Goal: Task Accomplishment & Management: Manage account settings

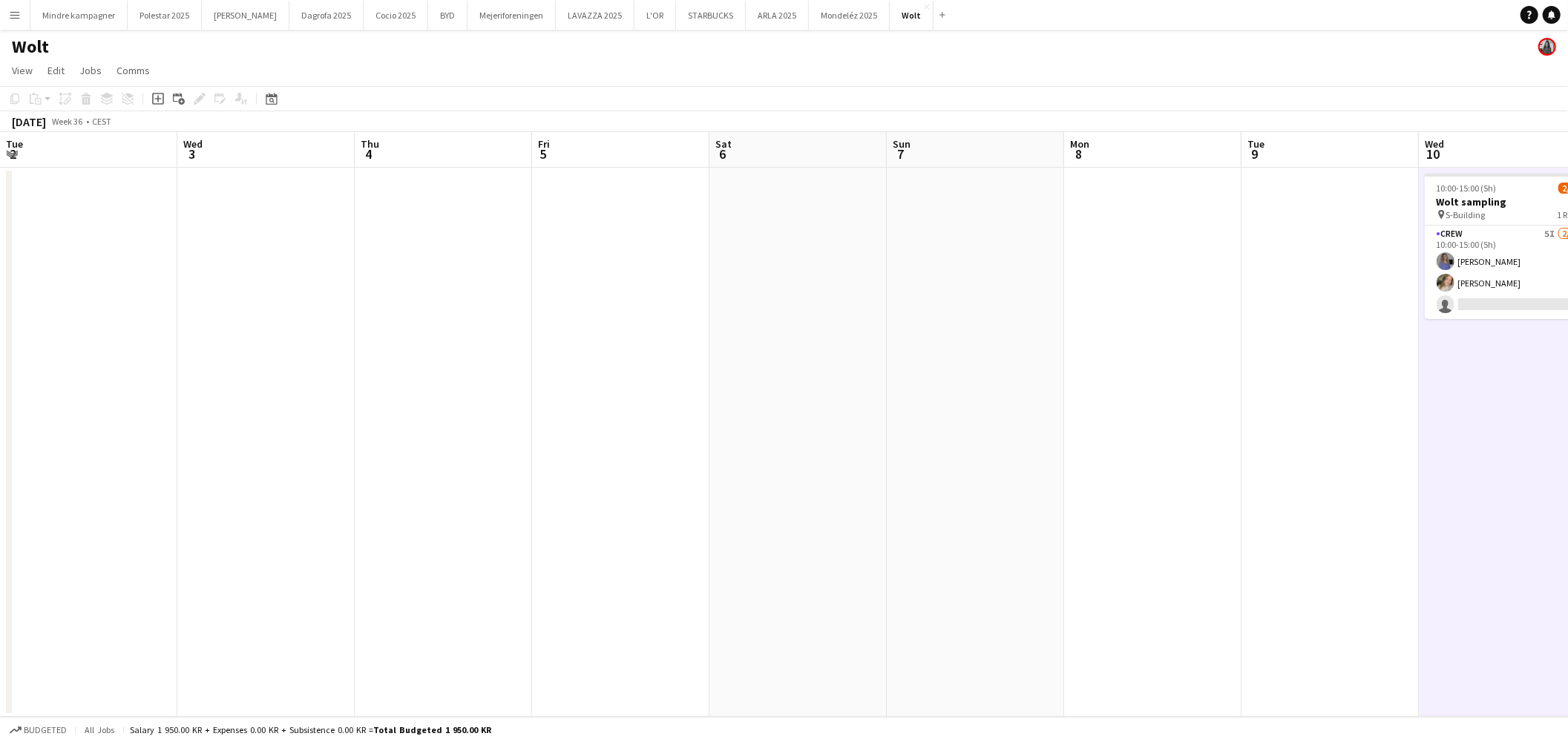
scroll to position [0, 619]
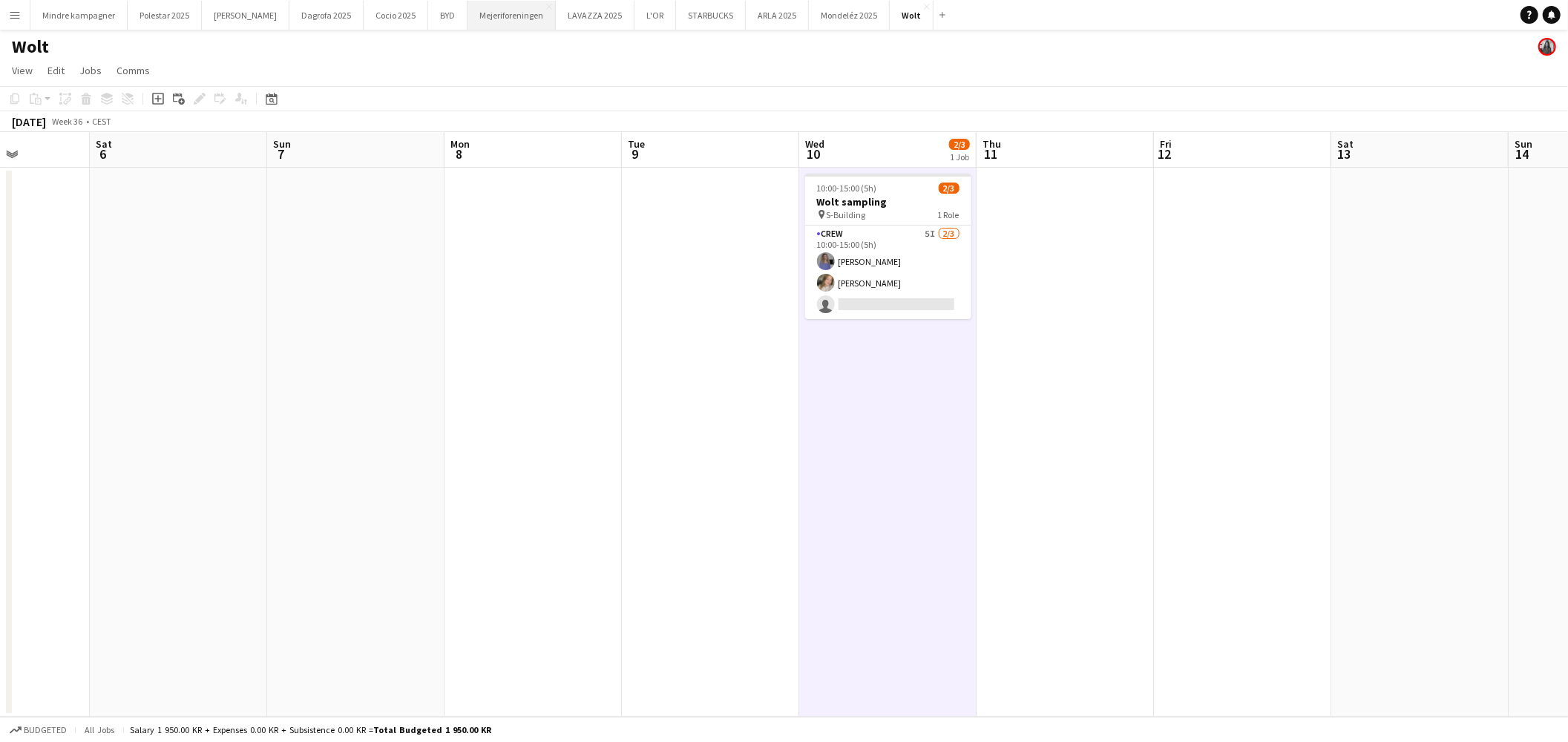
click at [468, 13] on button "Mejeriforeningen Close" at bounding box center [512, 15] width 88 height 29
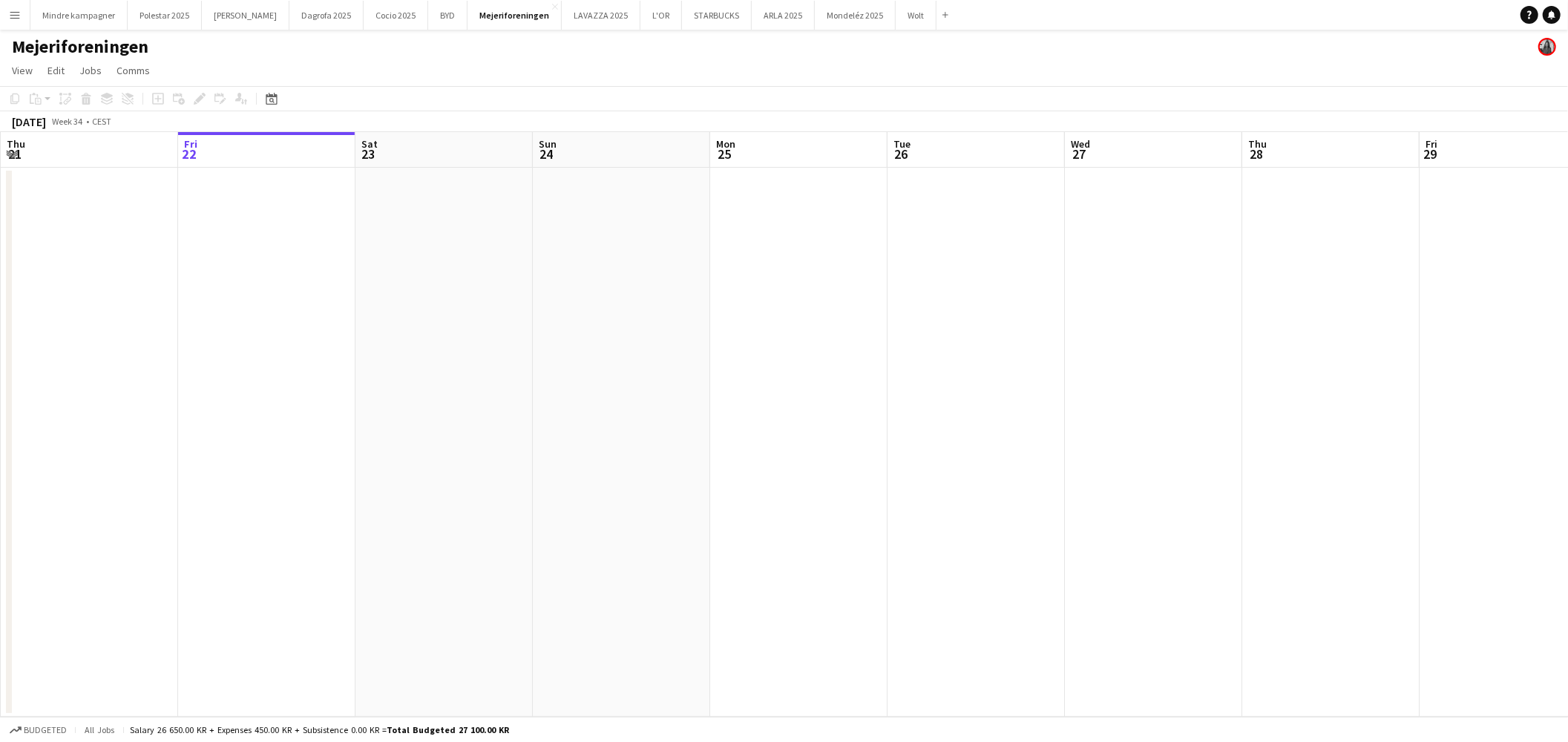
drag, startPoint x: 544, startPoint y: 432, endPoint x: 351, endPoint y: 434, distance: 193.0
click at [410, 432] on app-calendar-viewport "Tue 19 Wed 20 Thu 21 Fri 22 Sat 23 Sun 24 Mon 25 Tue 26 Wed 27 Thu 28 Fri 29 Sa…" at bounding box center [784, 424] width 1568 height 585
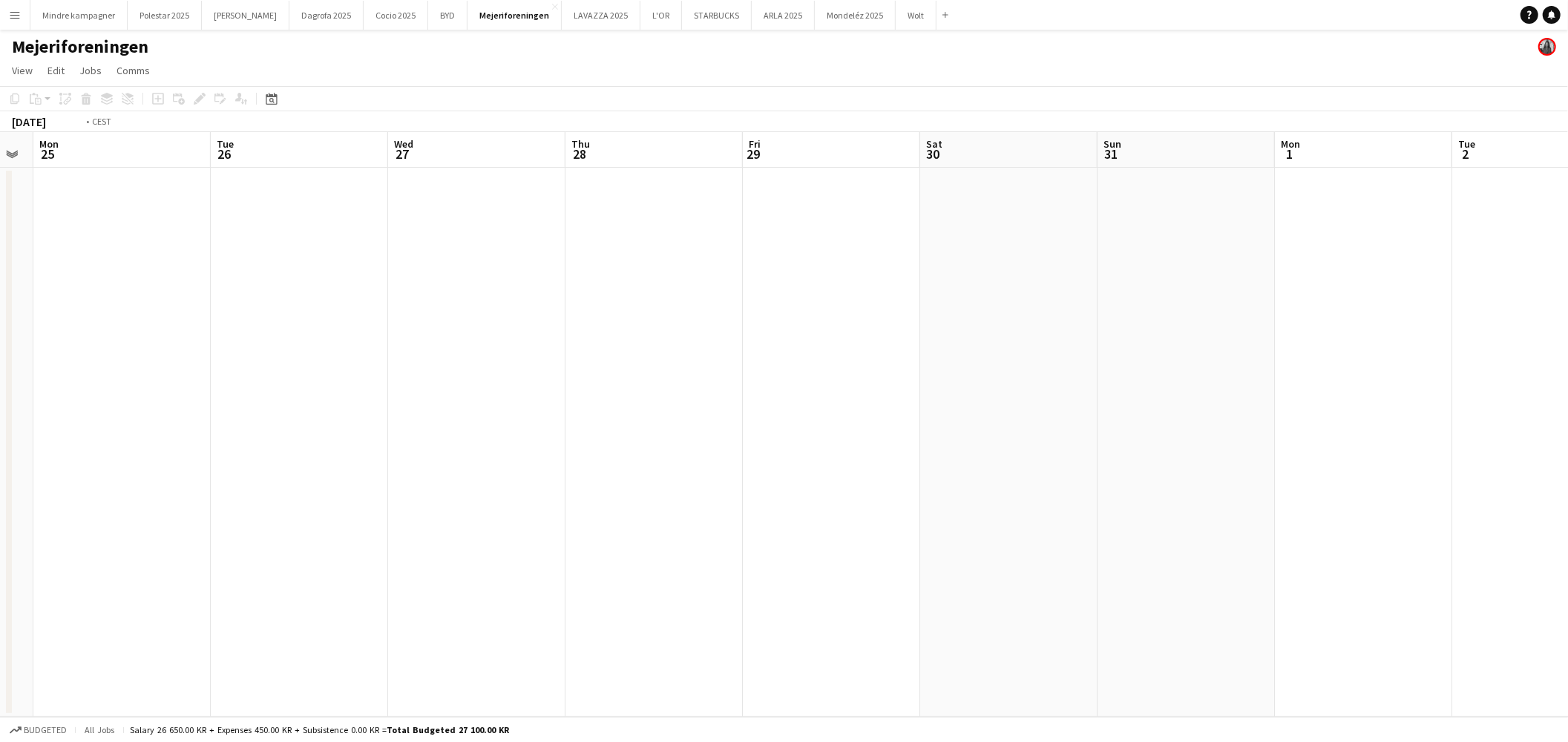
drag, startPoint x: 884, startPoint y: 509, endPoint x: 435, endPoint y: 525, distance: 449.3
click at [423, 525] on app-calendar-viewport "Fri 22 Sat 23 Sun 24 Mon 25 Tue 26 Wed 27 Thu 28 Fri 29 Sat 30 Sun 31 Mon 1 Tue…" at bounding box center [784, 424] width 1568 height 585
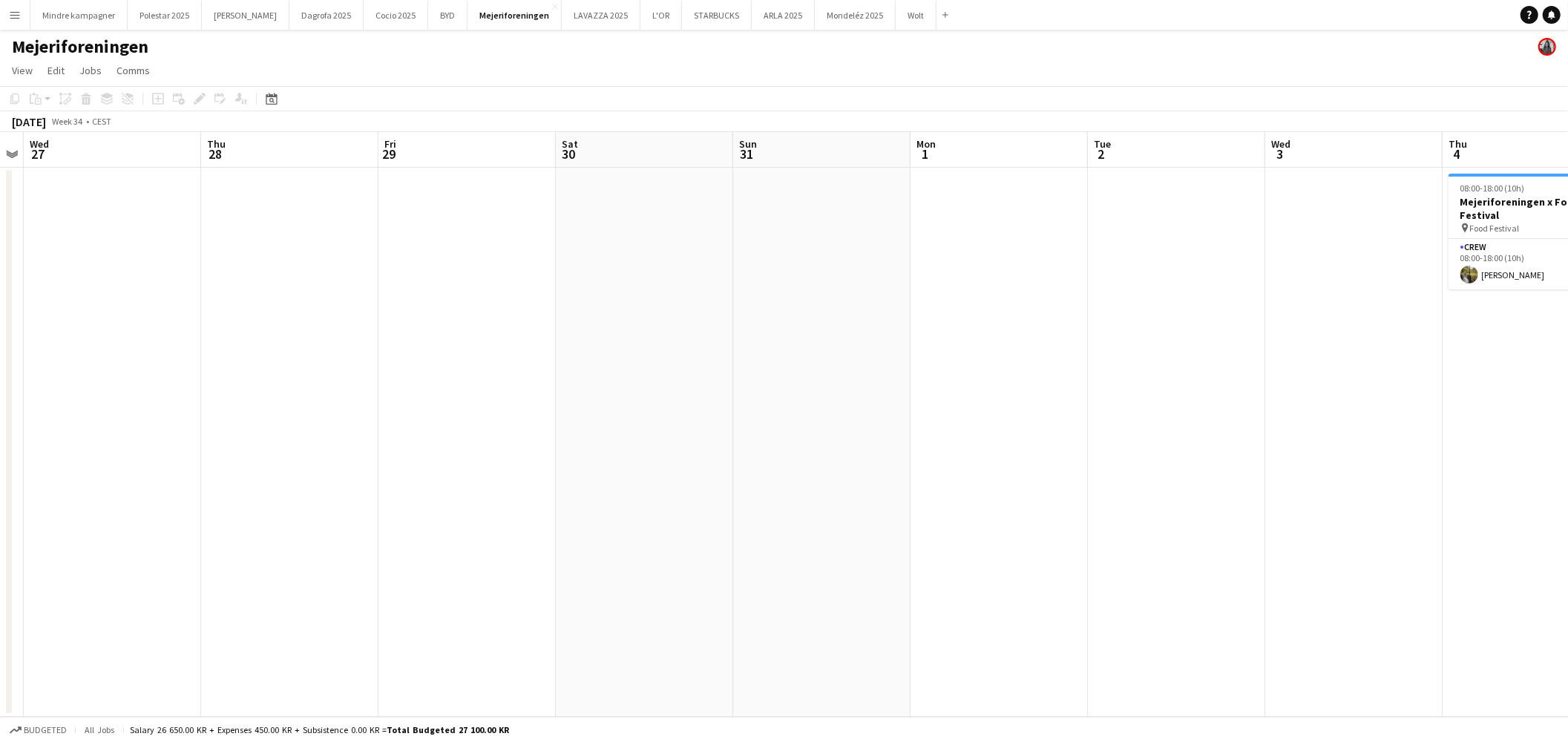
drag, startPoint x: 1007, startPoint y: 529, endPoint x: 437, endPoint y: 536, distance: 570.0
click at [441, 537] on app-calendar-viewport "Sun 24 Mon 25 Tue 26 Wed 27 Thu 28 Fri 29 Sat 30 Sun 31 Mon 1 Tue 2 Wed 3 Thu 4…" at bounding box center [784, 424] width 1568 height 585
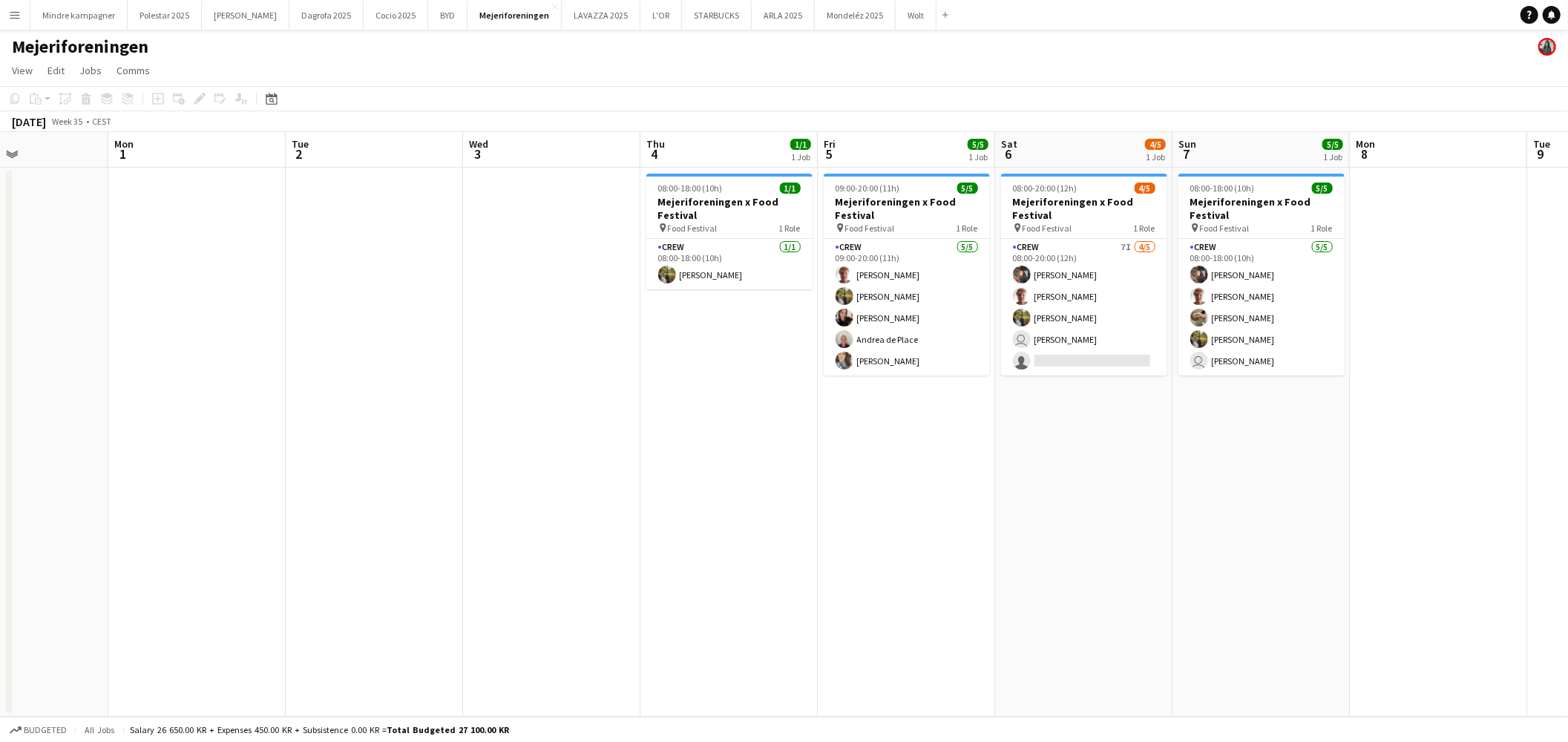
drag, startPoint x: 955, startPoint y: 553, endPoint x: 686, endPoint y: 562, distance: 269.2
click at [685, 564] on app-calendar-viewport "Thu 28 Fri 29 Sat 30 Sun 31 Mon 1 Tue 2 Wed 3 Thu 4 1/1 1 Job Fri 5 5/5 1 Job S…" at bounding box center [784, 424] width 1568 height 585
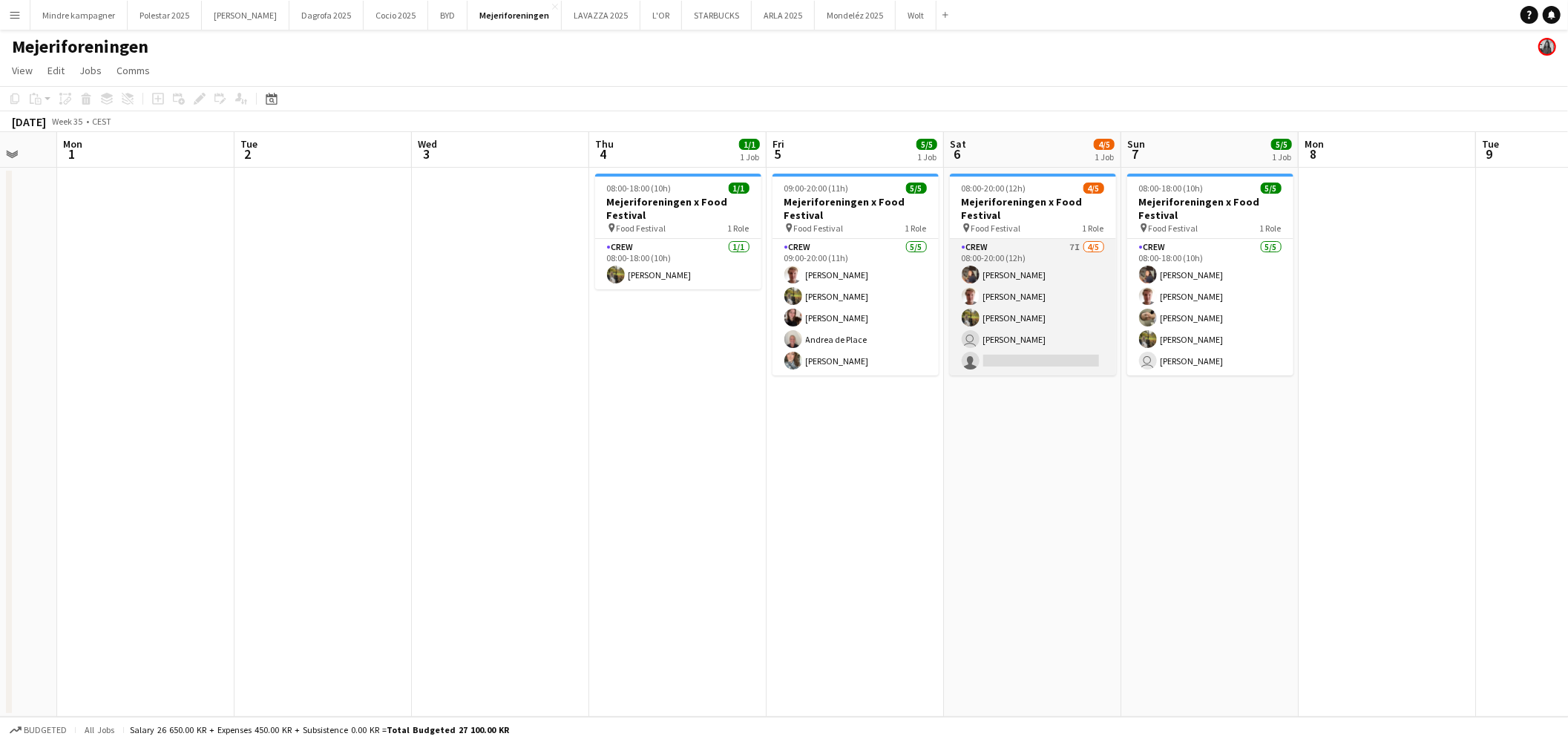
click at [1048, 354] on app-card-role "Crew 7I [DATE] 08:00-20:00 (12h) [PERSON_NAME] [PERSON_NAME] user [PERSON_NAME]…" at bounding box center [1032, 307] width 166 height 137
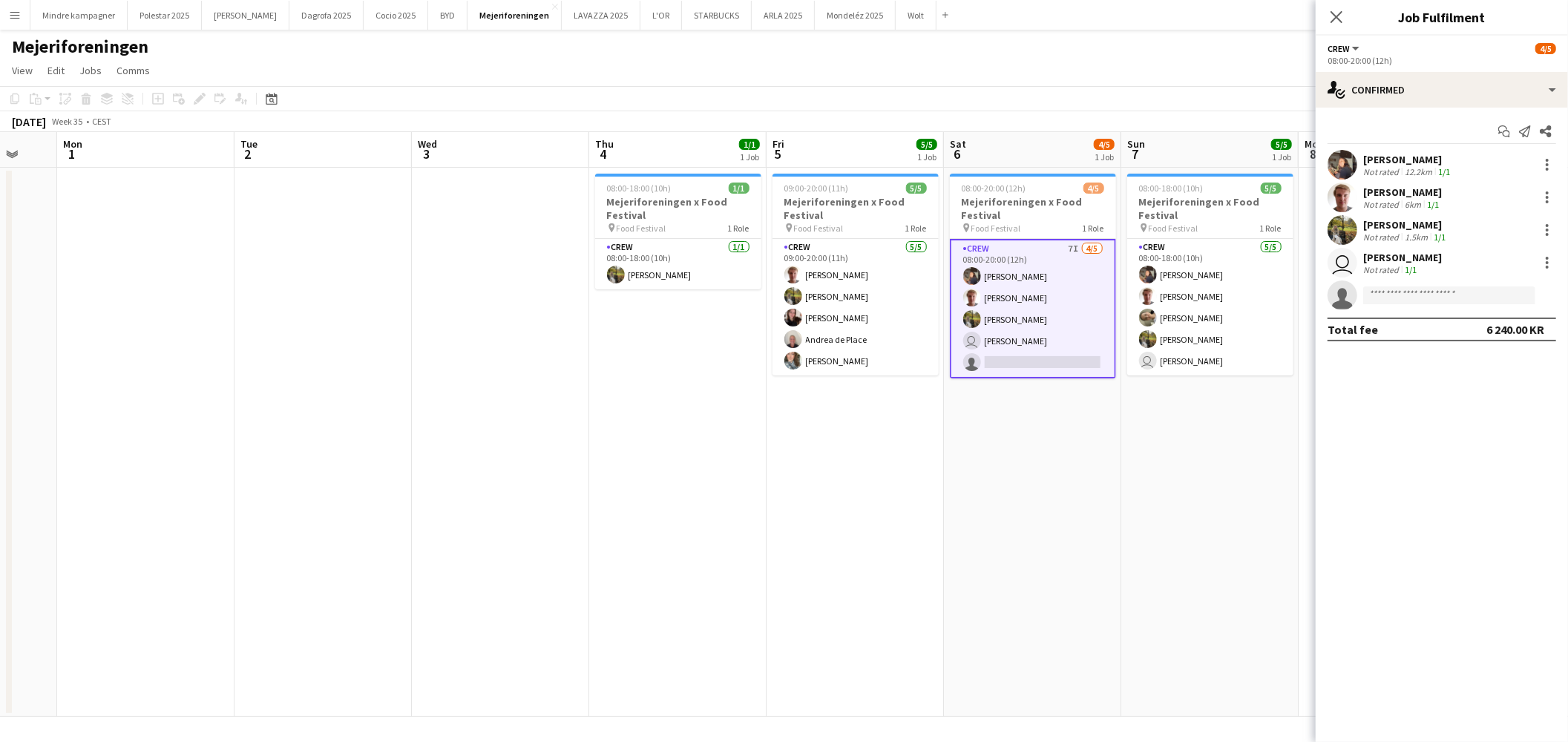
click at [1066, 481] on app-date-cell "08:00-20:00 (12h) 4/5 Mejeriforeningen x Food Festival pin Food Festival 1 Role…" at bounding box center [1032, 442] width 177 height 549
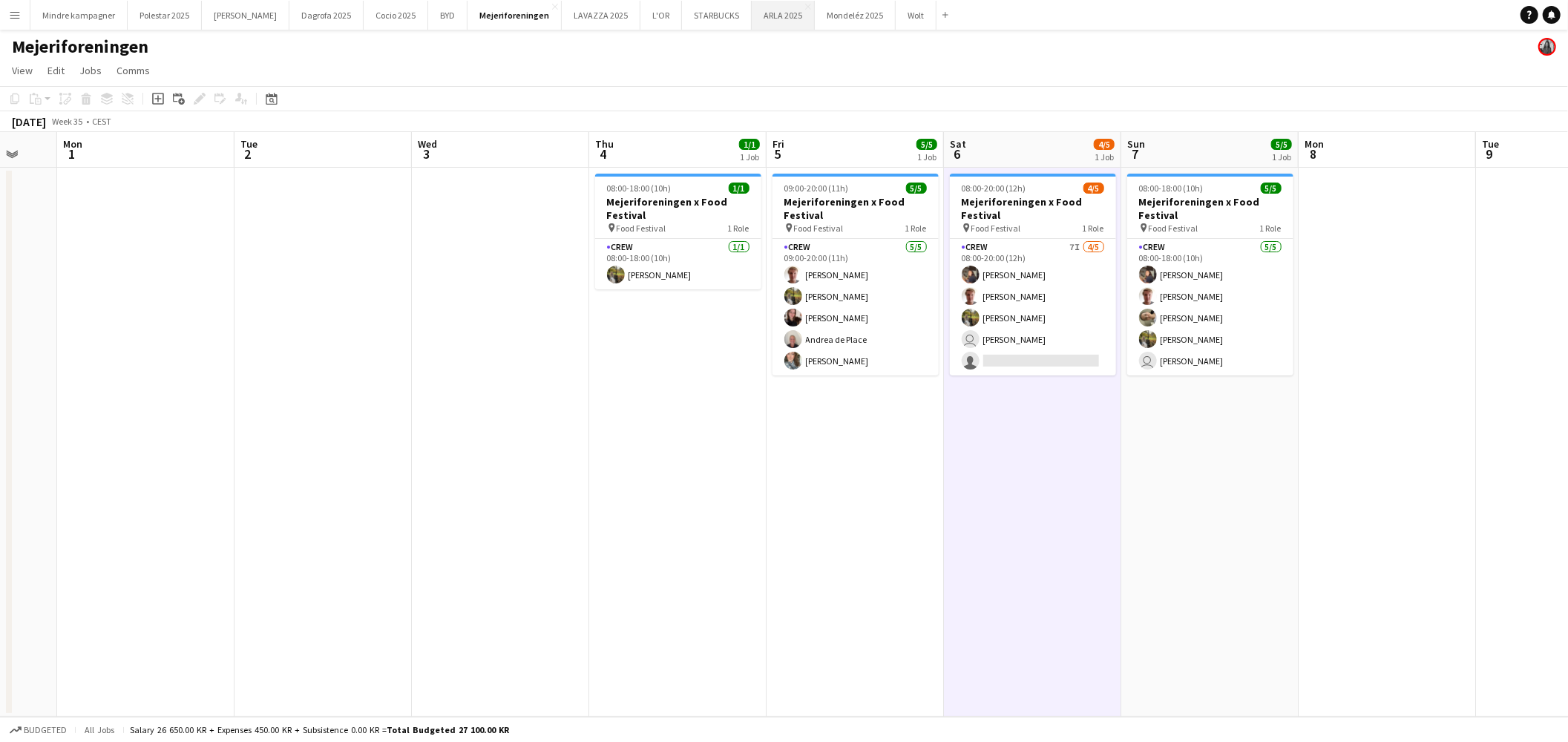
click at [752, 13] on button "ARLA 2025 Close" at bounding box center [783, 15] width 63 height 29
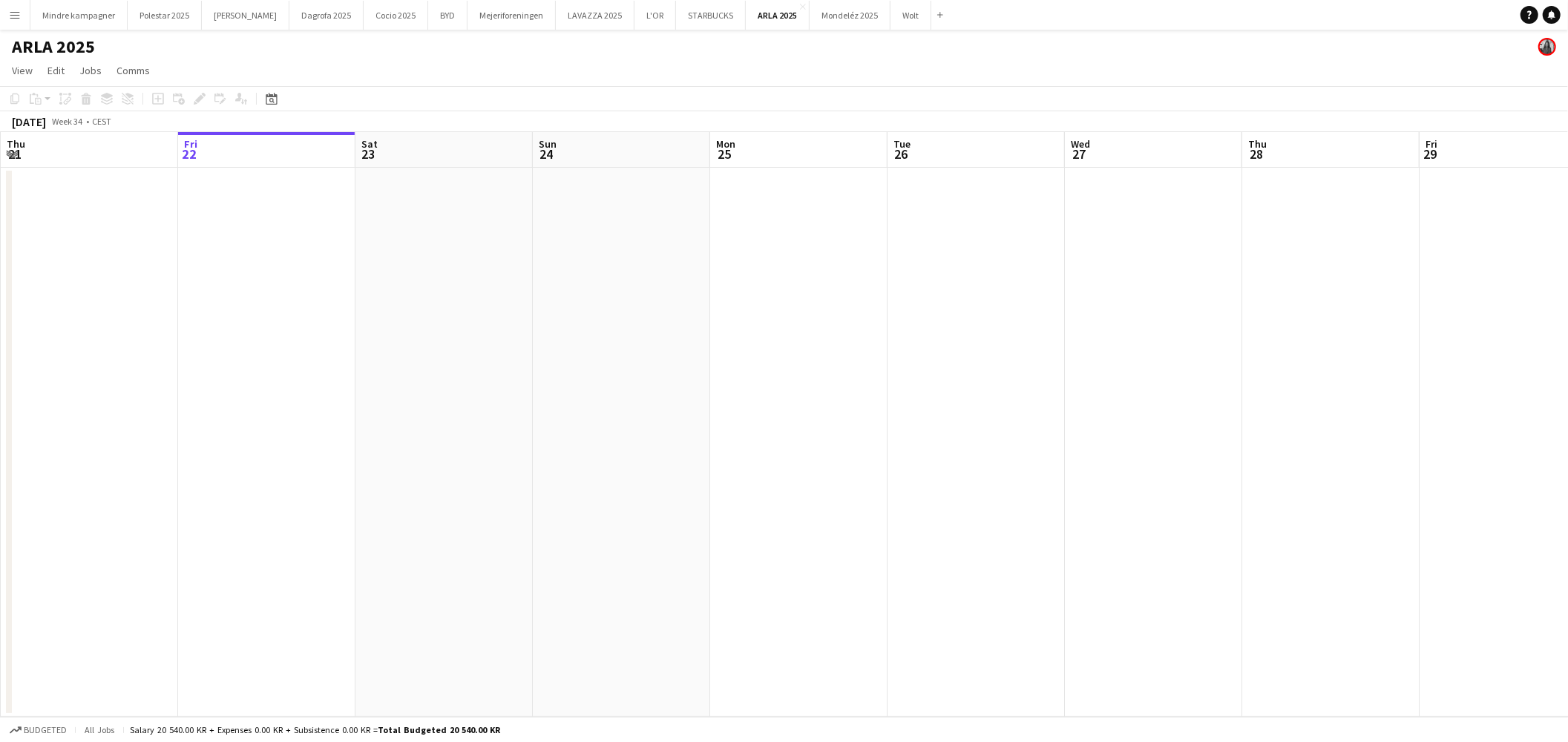
drag, startPoint x: 1013, startPoint y: 395, endPoint x: 664, endPoint y: 425, distance: 350.3
click at [424, 423] on app-calendar-viewport "Tue 19 Wed 20 Thu 21 Fri 22 Sat 23 Sun 24 Mon 25 Tue 26 Wed 27 Thu 28 Fri 29 Sa…" at bounding box center [784, 424] width 1568 height 585
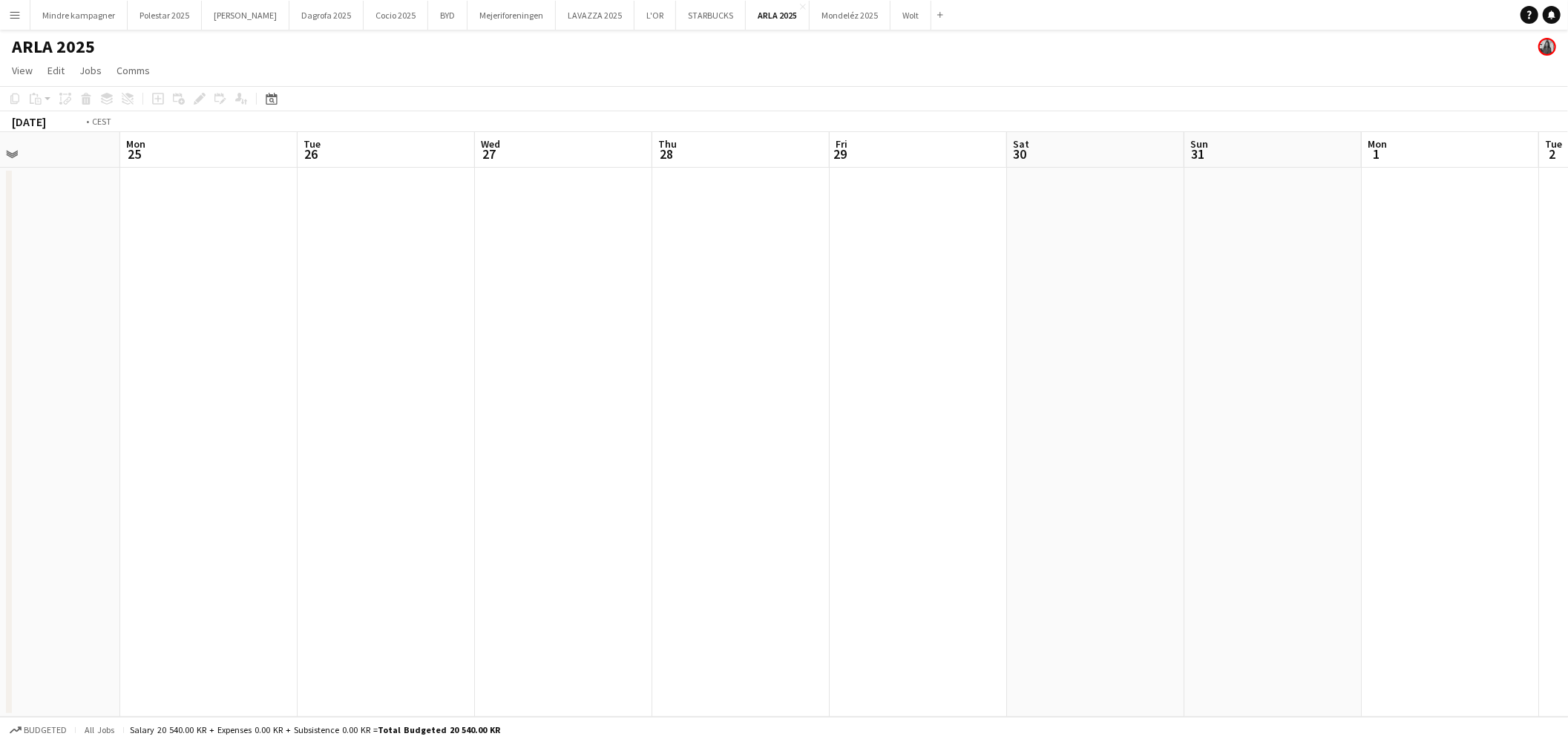
drag, startPoint x: 724, startPoint y: 436, endPoint x: 588, endPoint y: 436, distance: 136.0
click at [554, 450] on app-calendar-viewport "Fri 22 Sat 23 Sun 24 Mon 25 Tue 26 Wed 27 Thu 28 Fri 29 Sat 30 Sun 31 Mon 1 Tue…" at bounding box center [784, 424] width 1568 height 585
drag, startPoint x: 768, startPoint y: 443, endPoint x: 604, endPoint y: 446, distance: 164.0
click at [604, 446] on app-calendar-viewport "Sun 24 Mon 25 Tue 26 Wed 27 Thu 28 Fri 29 Sat 30 Sun 31 Mon 1 Tue 2 Wed 3 Thu 4…" at bounding box center [784, 424] width 1568 height 585
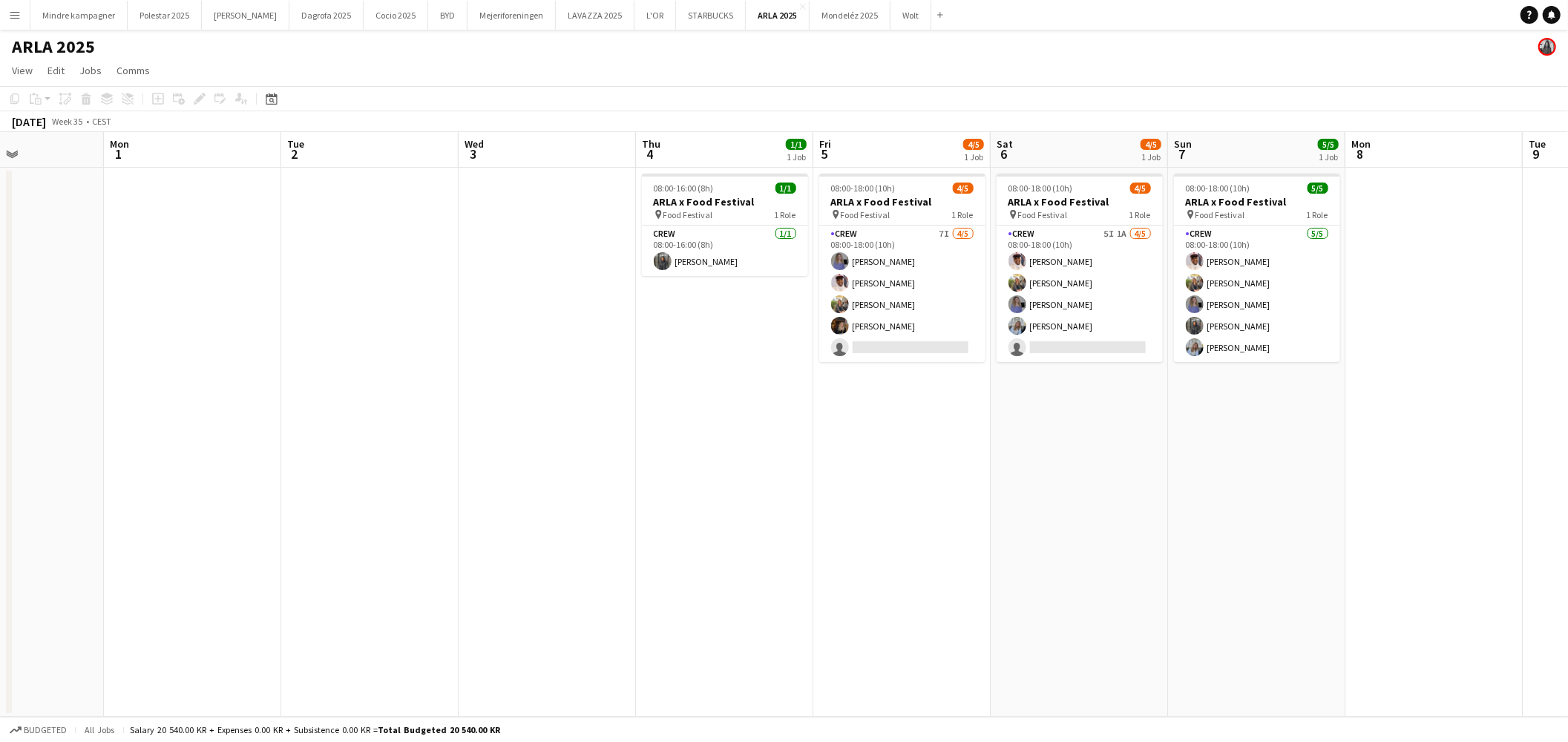
drag, startPoint x: 898, startPoint y: 474, endPoint x: 798, endPoint y: 481, distance: 100.2
click at [794, 483] on app-calendar-viewport "Thu 28 Fri 29 Sat 30 Sun 31 Mon 1 Tue 2 Wed 3 Thu 4 1/1 1 Job Fri 5 4/5 1 Job S…" at bounding box center [784, 424] width 1568 height 585
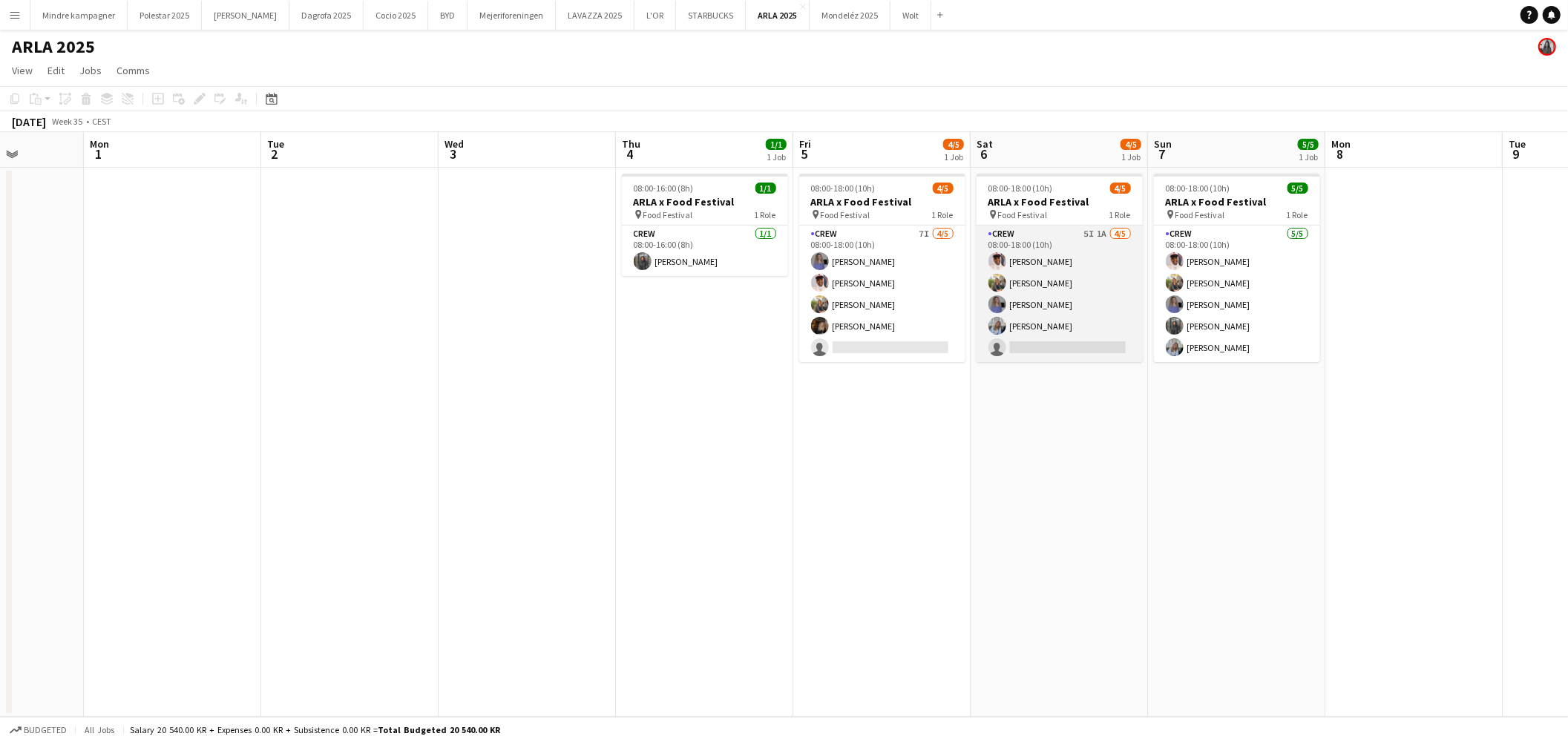
click at [1076, 259] on app-card-role "Crew 5I 1A [DATE] 08:00-18:00 (10h) [PERSON_NAME] [PERSON_NAME] [PERSON_NAME] s…" at bounding box center [1060, 294] width 166 height 137
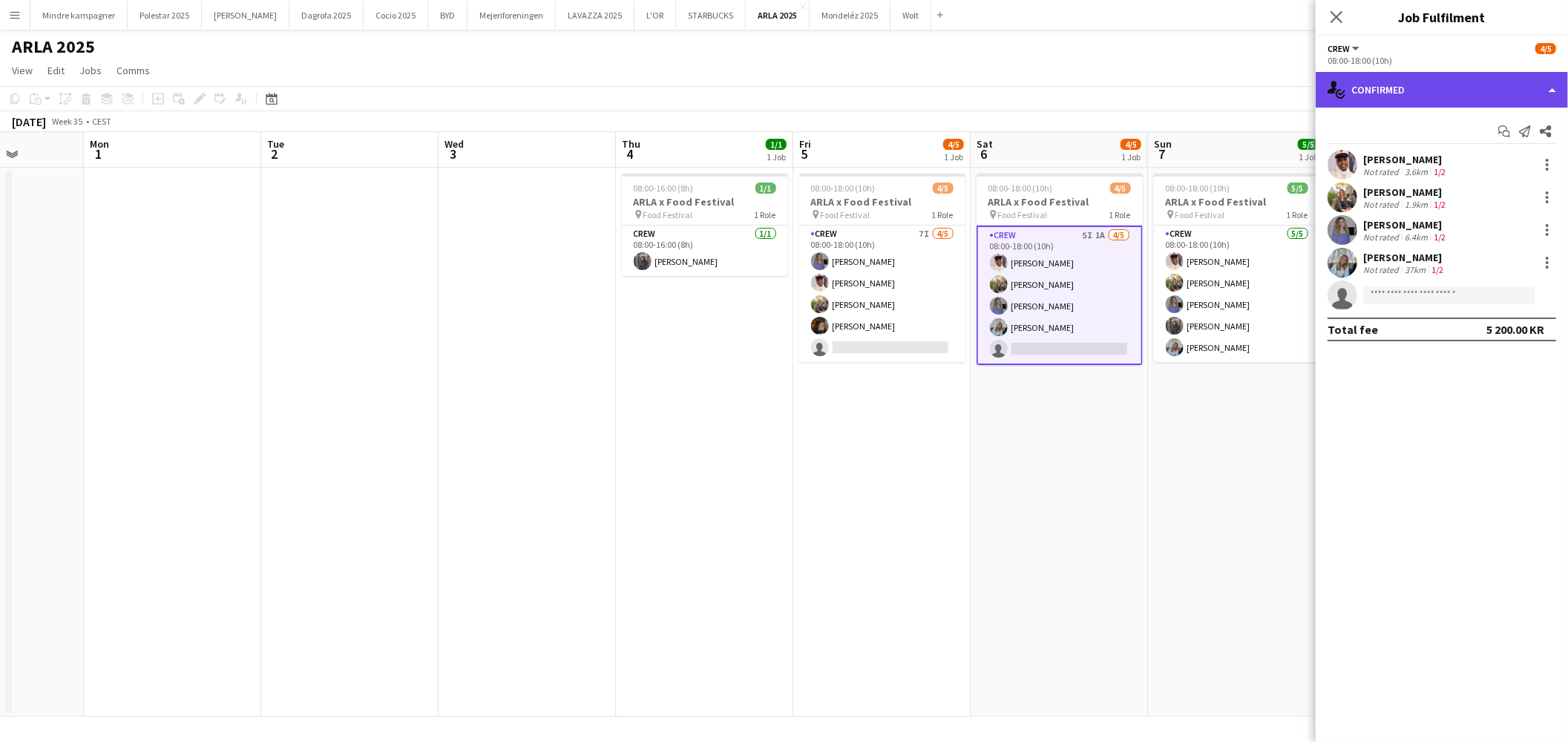
click at [1484, 87] on div "single-neutral-actions-check-2 Confirmed" at bounding box center [1442, 90] width 252 height 35
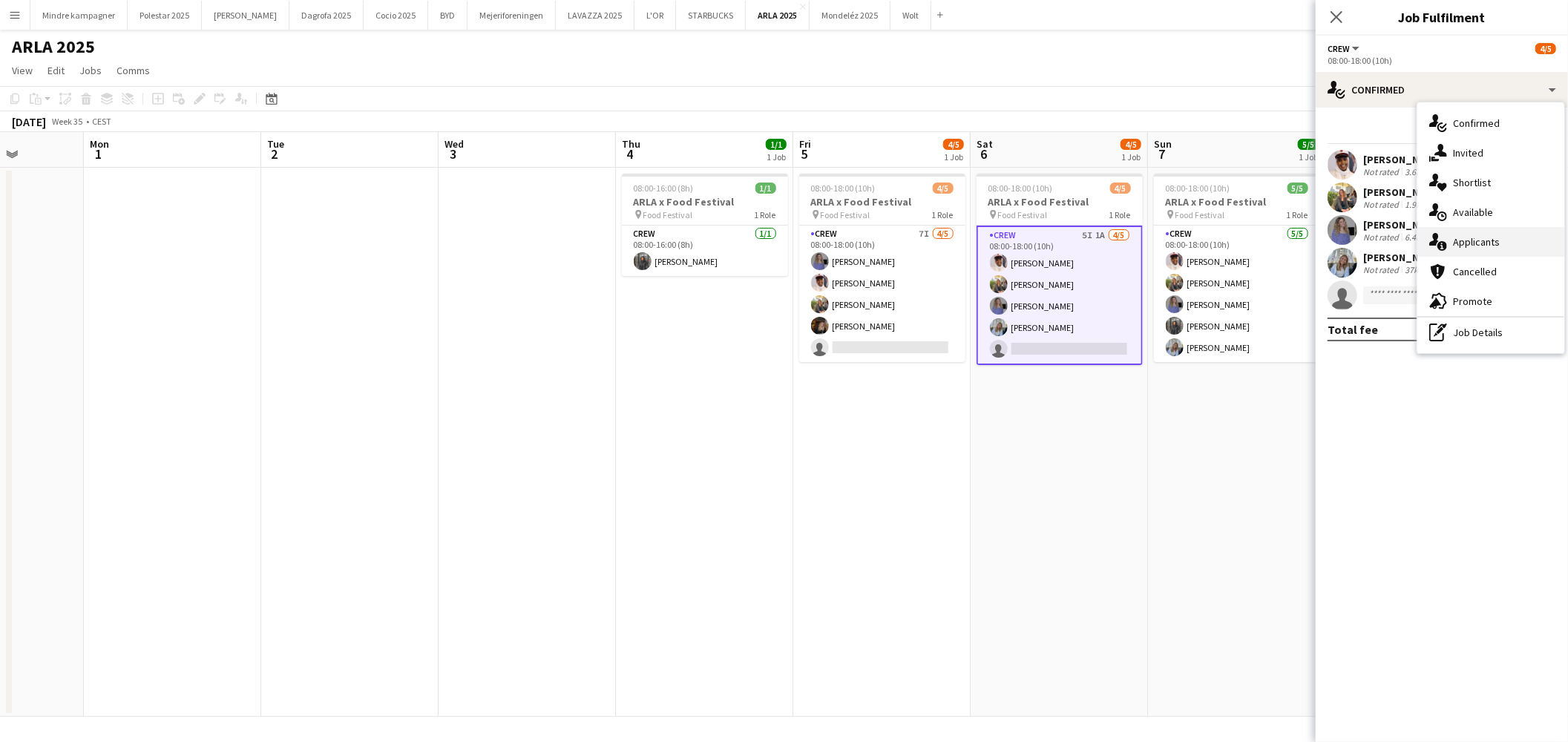
click at [1488, 242] on div "single-neutral-actions-information Applicants" at bounding box center [1490, 242] width 147 height 30
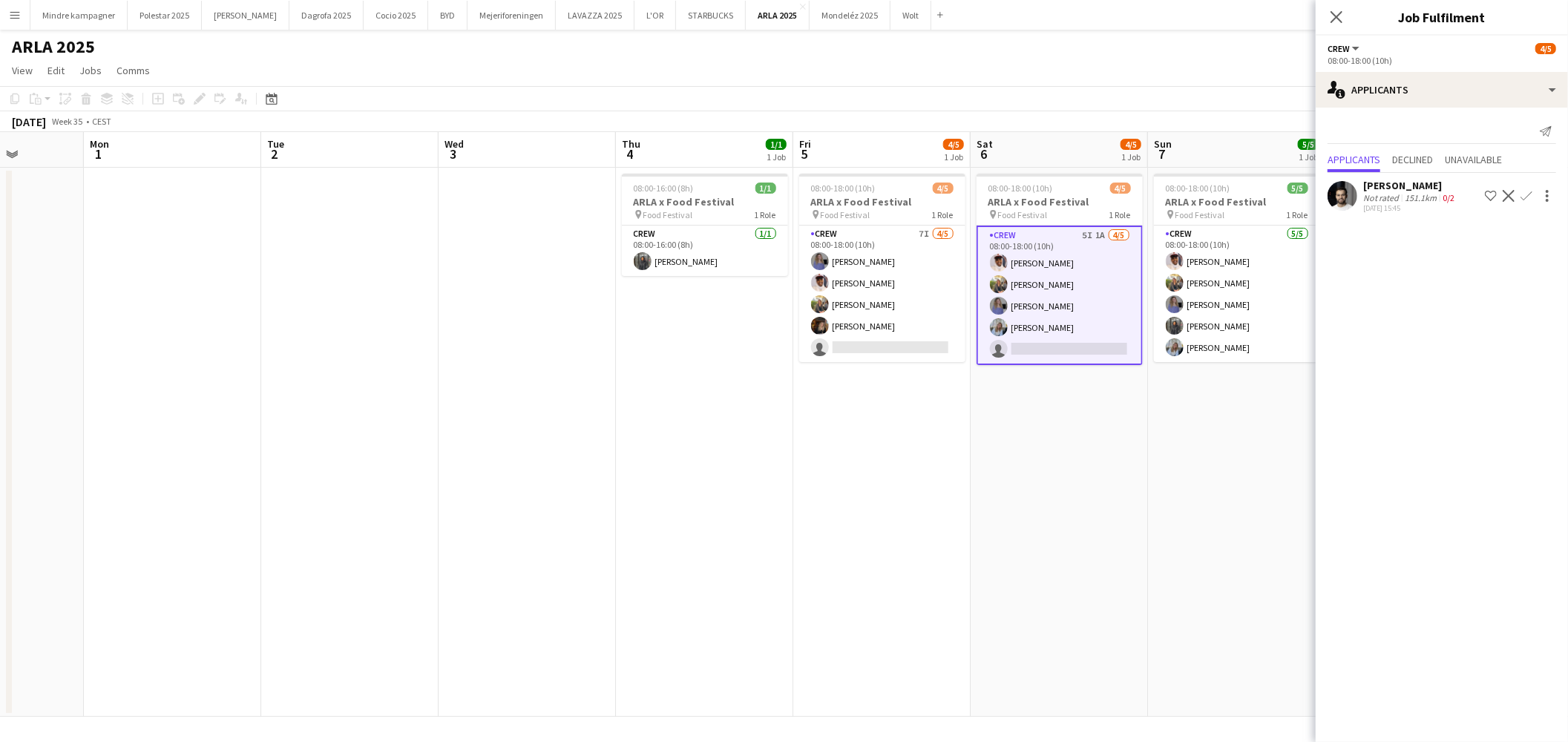
click at [1339, 197] on app-user-avatar at bounding box center [1343, 196] width 30 height 30
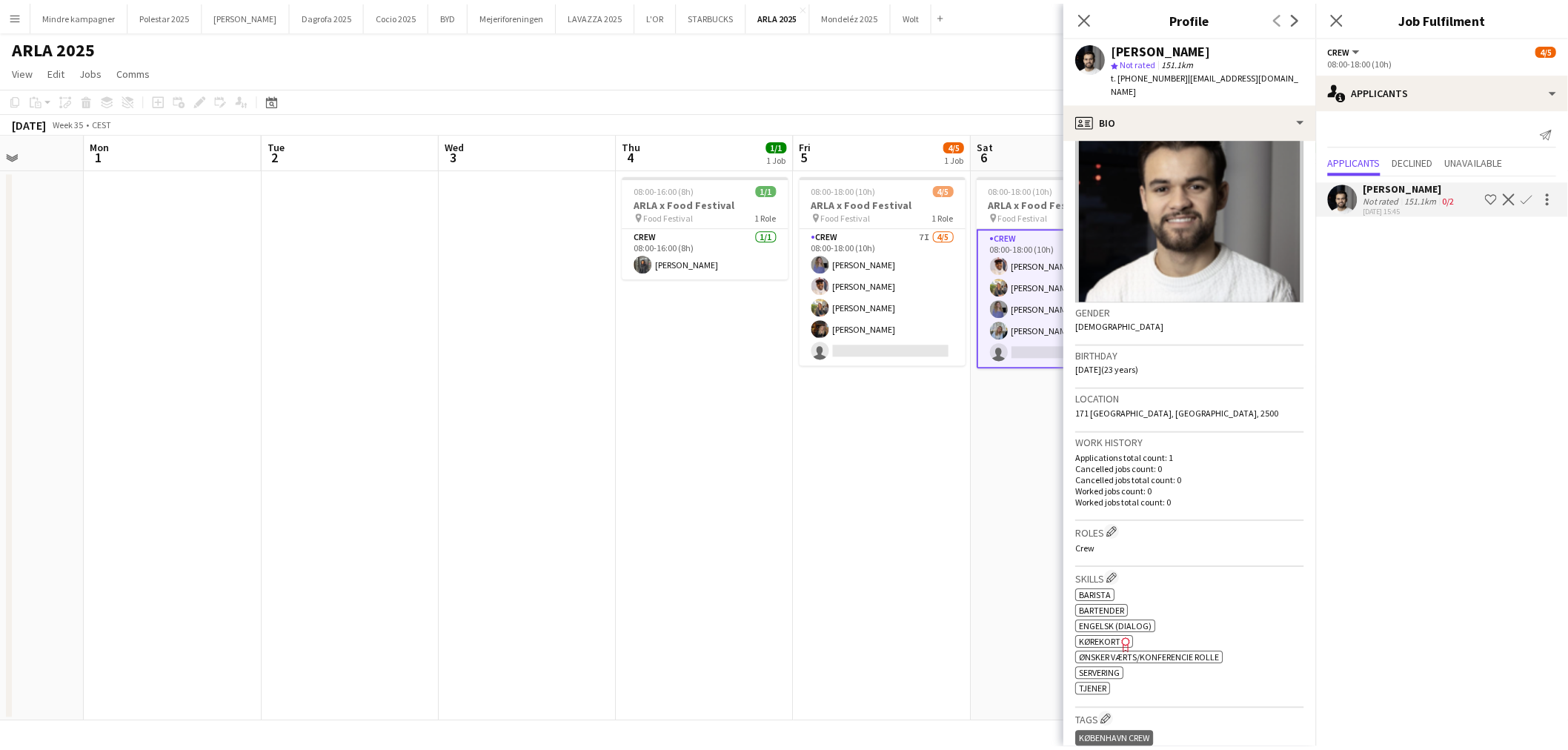
scroll to position [0, 0]
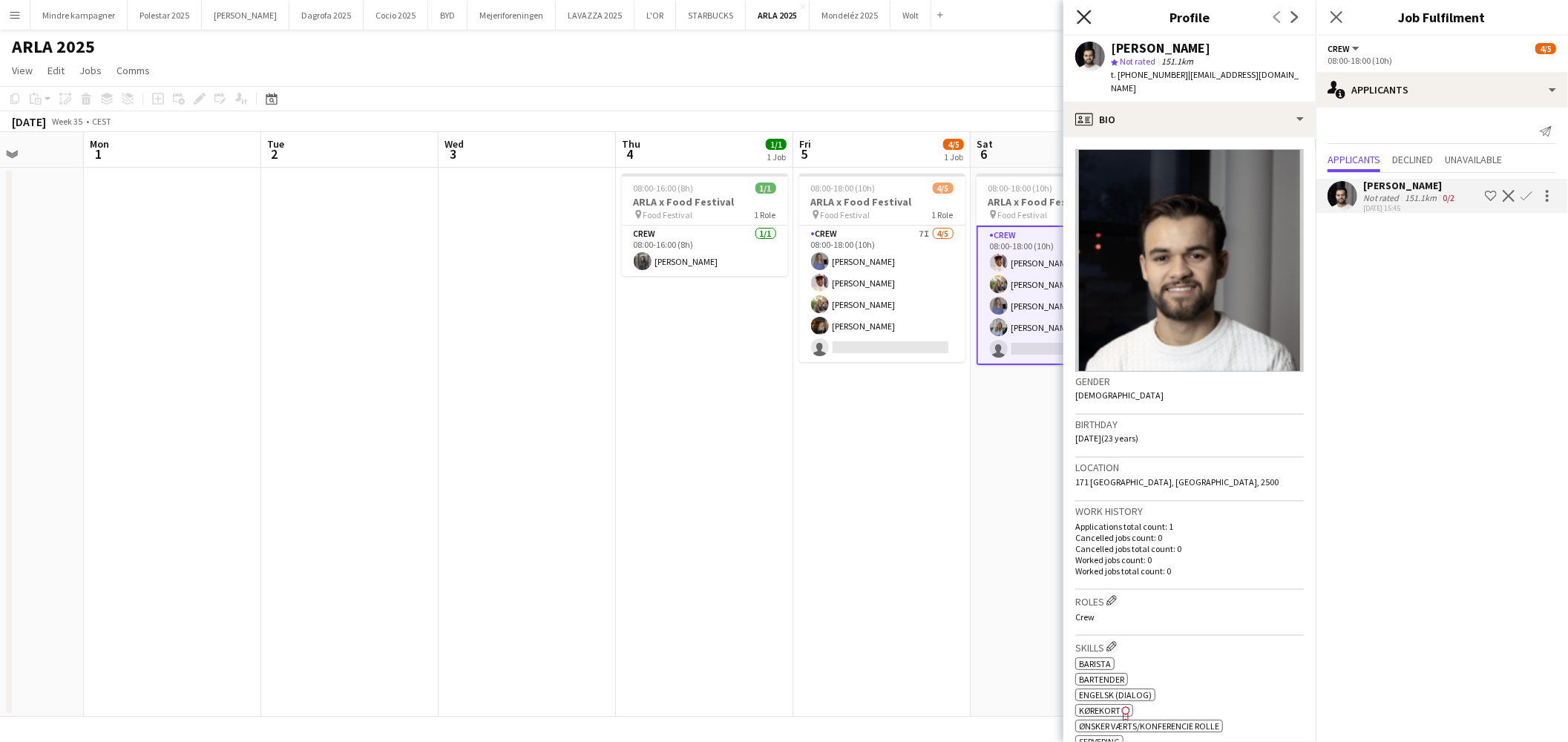
click at [1089, 19] on icon "Close pop-in" at bounding box center [1084, 17] width 14 height 14
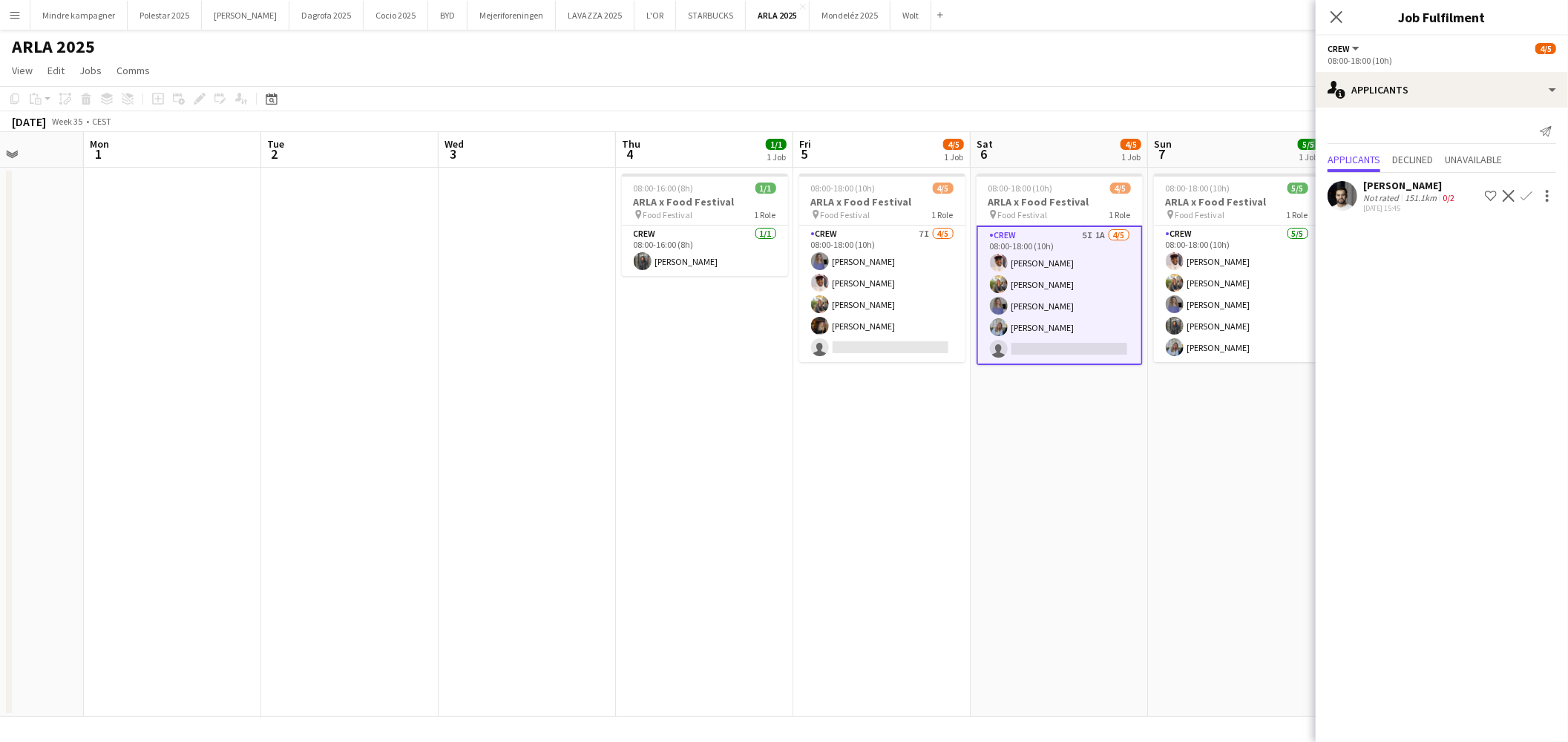
click at [1095, 472] on app-date-cell "08:00-18:00 (10h) 4/5 ARLA x Food Festival pin Food Festival 1 Role Crew 5I 1A …" at bounding box center [1059, 442] width 177 height 549
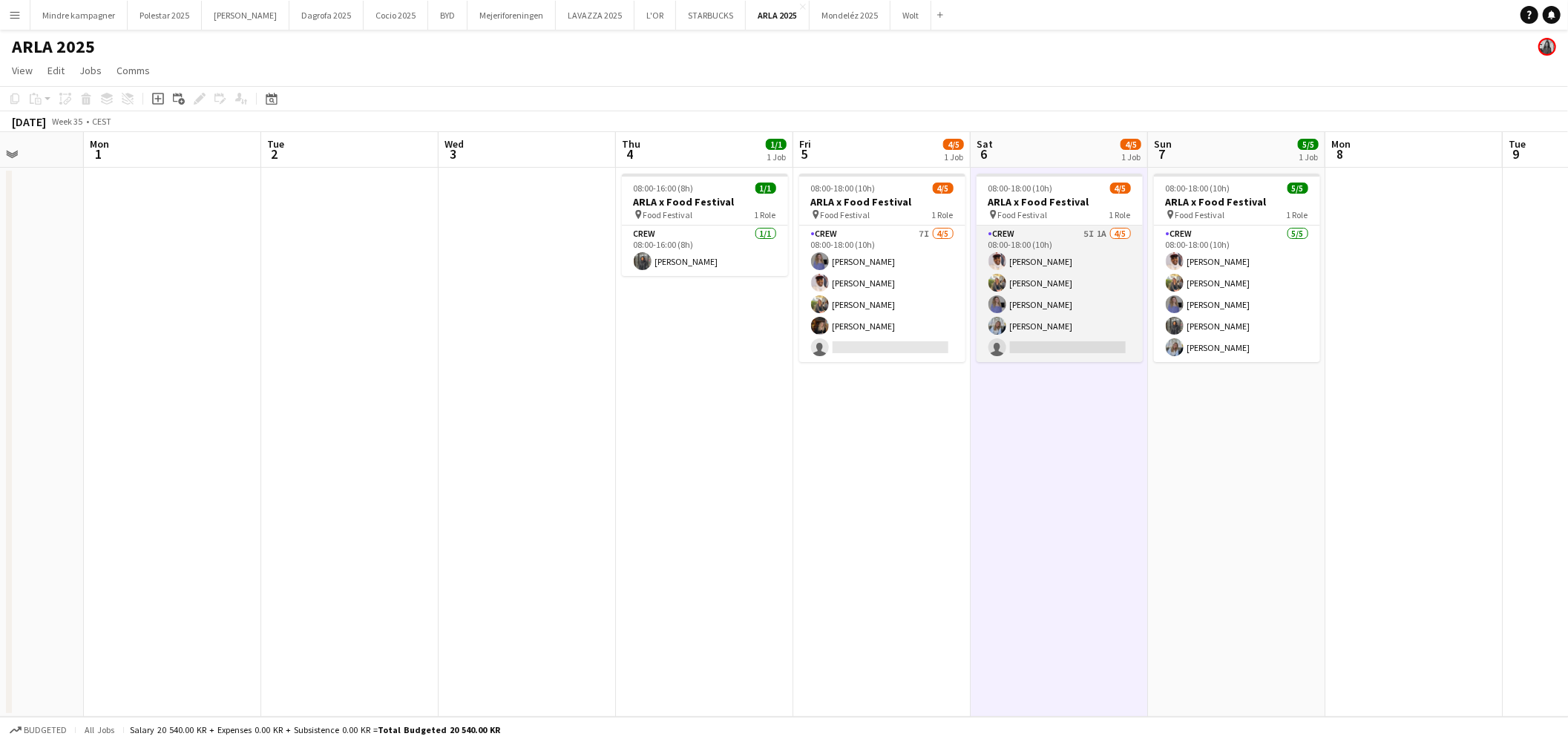
click at [1056, 341] on app-card-role "Crew 5I 1A [DATE] 08:00-18:00 (10h) [PERSON_NAME] [PERSON_NAME] [PERSON_NAME] s…" at bounding box center [1060, 294] width 166 height 137
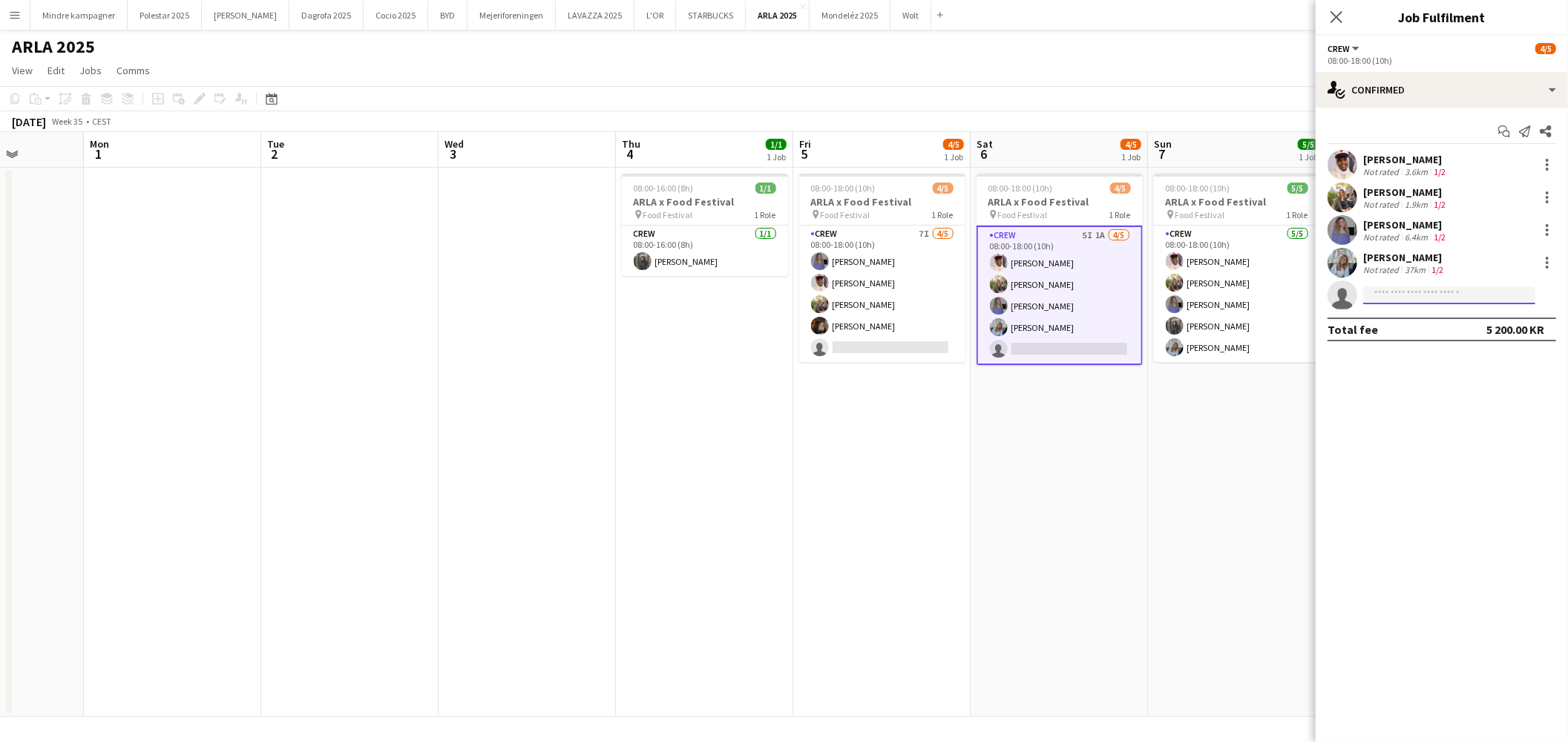
click at [1408, 296] on input at bounding box center [1449, 296] width 172 height 18
type input "*"
